Goal: Navigation & Orientation: Find specific page/section

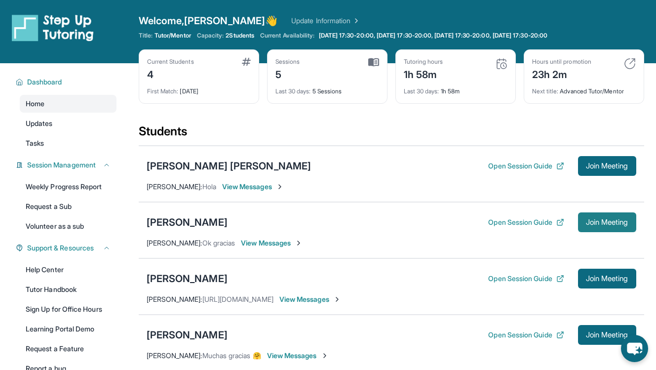
click at [625, 230] on button "Join Meeting" at bounding box center [607, 222] width 58 height 20
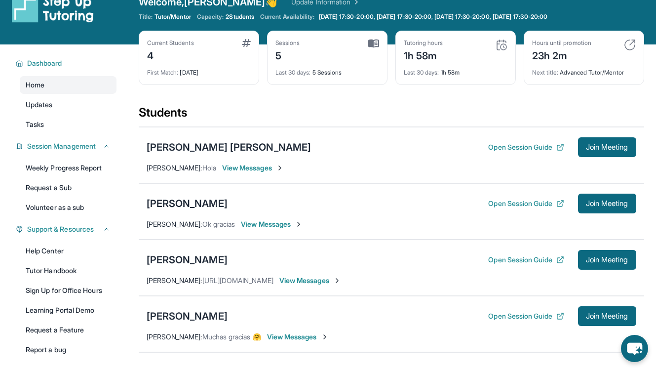
scroll to position [27, 0]
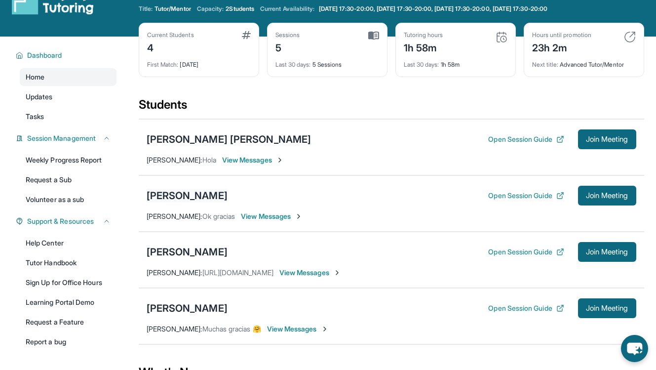
click at [219, 193] on div "[PERSON_NAME]" at bounding box center [187, 196] width 81 height 14
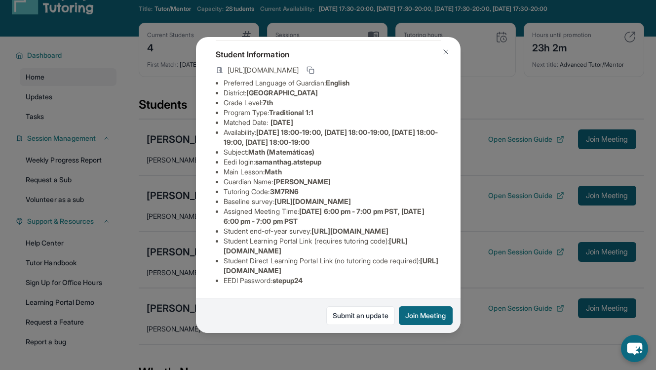
scroll to position [112, 0]
click at [444, 52] on img at bounding box center [446, 52] width 8 height 8
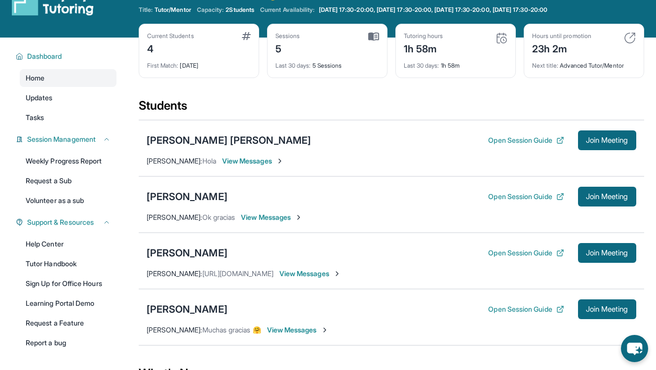
scroll to position [24, 0]
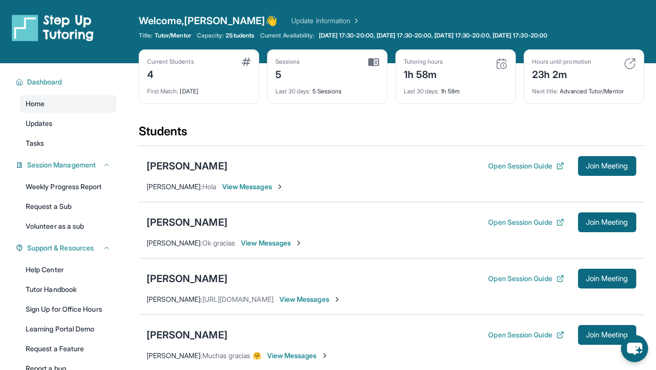
click at [275, 248] on div "Samantha Gonzalez Open Session Guide Join Meeting Lorena Sanabria : Ok gracias …" at bounding box center [392, 230] width 506 height 56
click at [275, 247] on span "View Messages" at bounding box center [272, 243] width 62 height 10
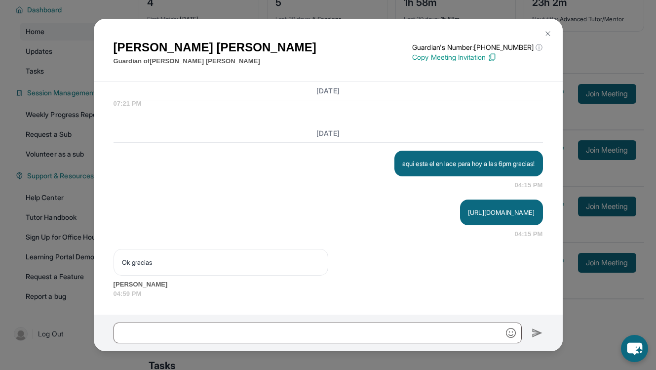
scroll to position [74, 0]
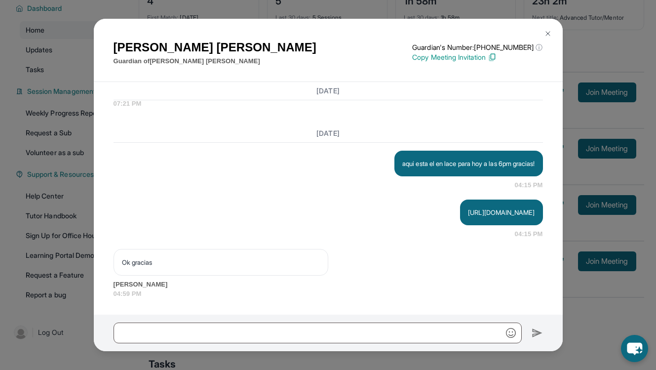
click at [547, 36] on img at bounding box center [548, 34] width 8 height 8
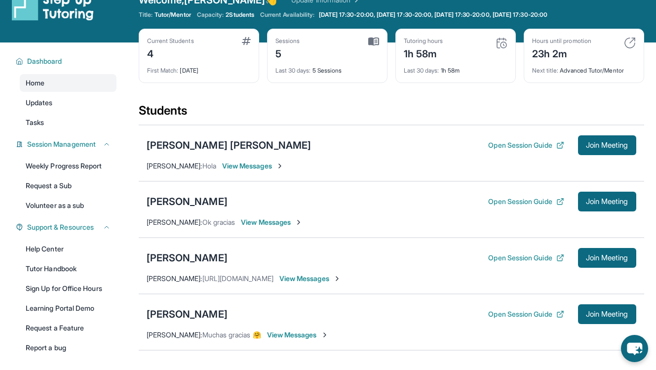
scroll to position [20, 0]
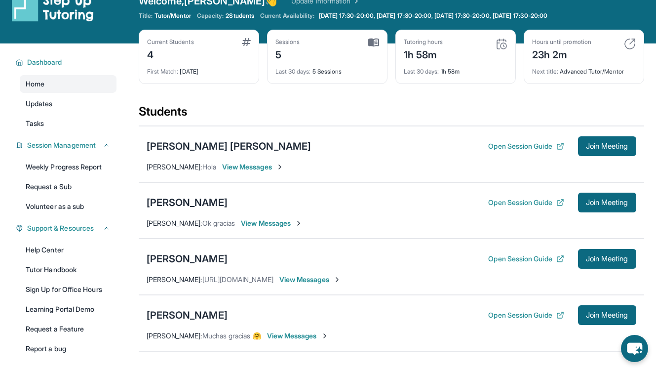
click at [413, 55] on div "1h 58m" at bounding box center [423, 54] width 39 height 16
click at [499, 46] on img at bounding box center [502, 44] width 12 height 12
click at [506, 42] on img at bounding box center [502, 44] width 12 height 12
click at [437, 69] on span "Last 30 days :" at bounding box center [422, 71] width 36 height 7
click at [424, 75] on div "Last 30 days : 1h 58m" at bounding box center [456, 69] width 104 height 14
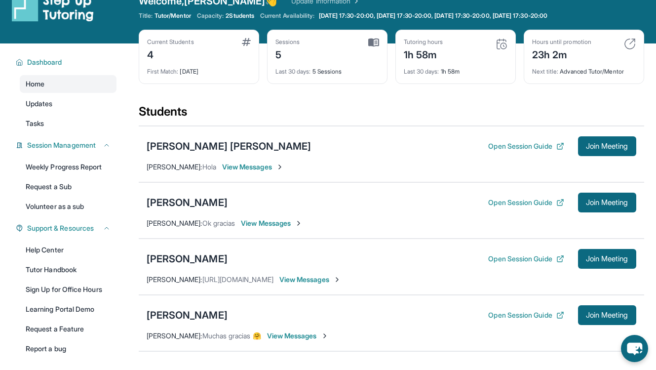
click at [372, 44] on img at bounding box center [373, 42] width 11 height 9
click at [378, 48] on div "Sessions 5" at bounding box center [328, 50] width 104 height 24
click at [604, 50] on div "Hours until promotion 23h 2m" at bounding box center [584, 50] width 104 height 24
click at [632, 44] on img at bounding box center [630, 44] width 12 height 12
click at [417, 61] on div "1h 58m" at bounding box center [423, 54] width 39 height 16
